Goal: Task Accomplishment & Management: Complete application form

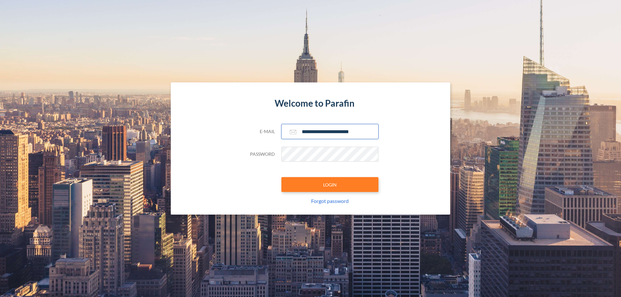
type input "**********"
click at [330, 185] on button "LOGIN" at bounding box center [329, 184] width 97 height 15
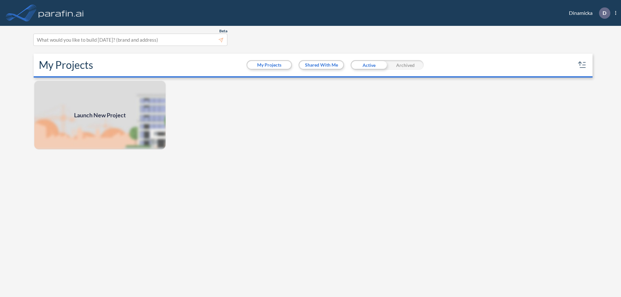
scroll to position [2, 0]
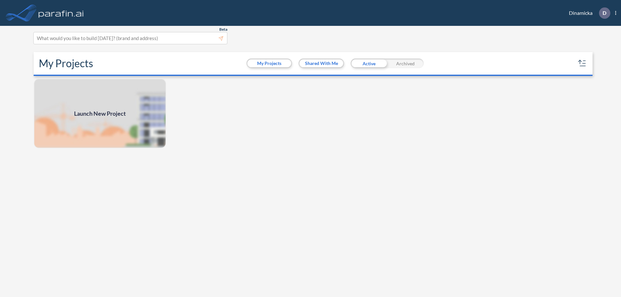
click at [100, 113] on span "Launch New Project" at bounding box center [100, 113] width 52 height 9
